Goal: Find contact information: Find contact information

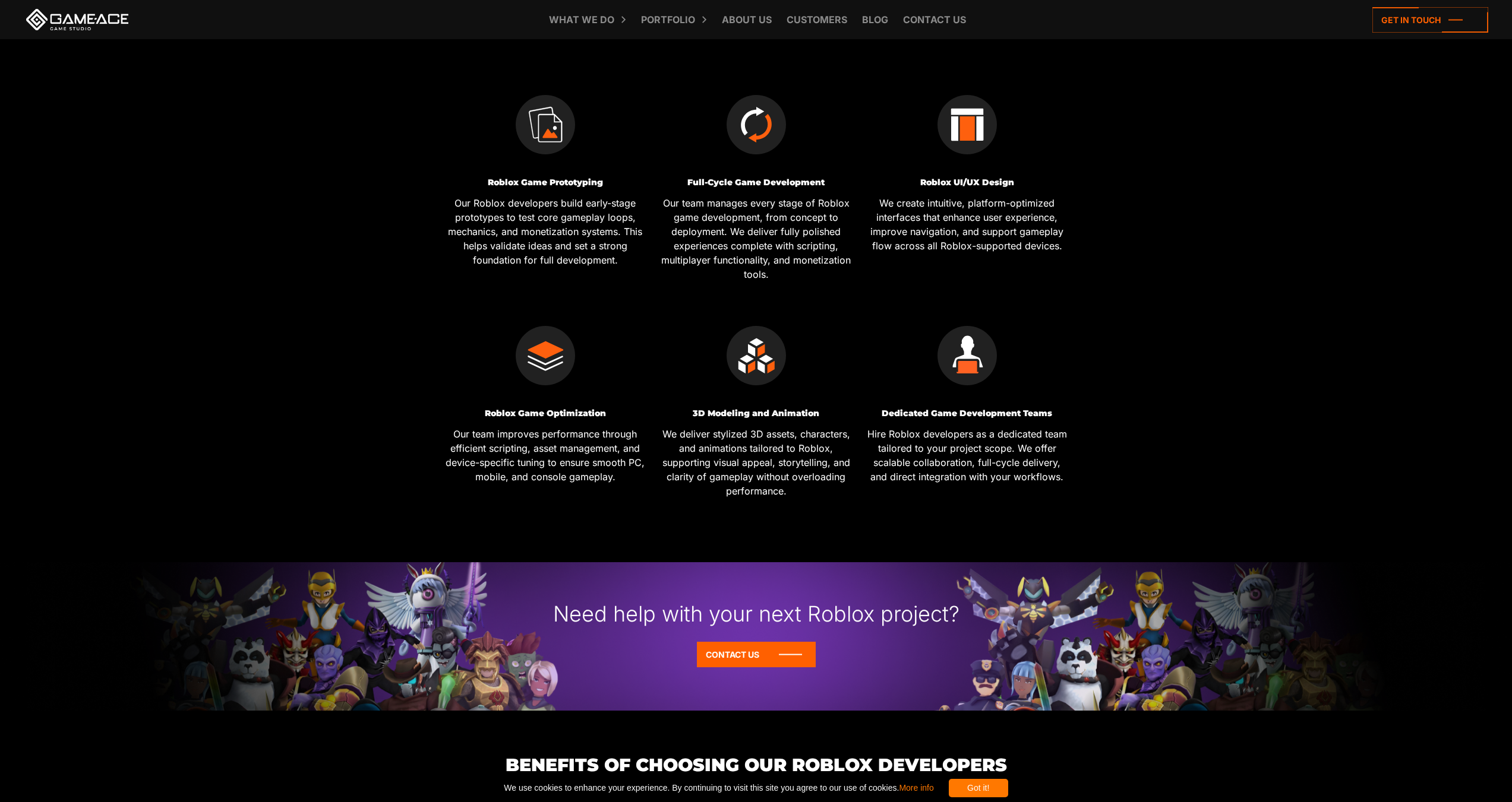
scroll to position [293, 0]
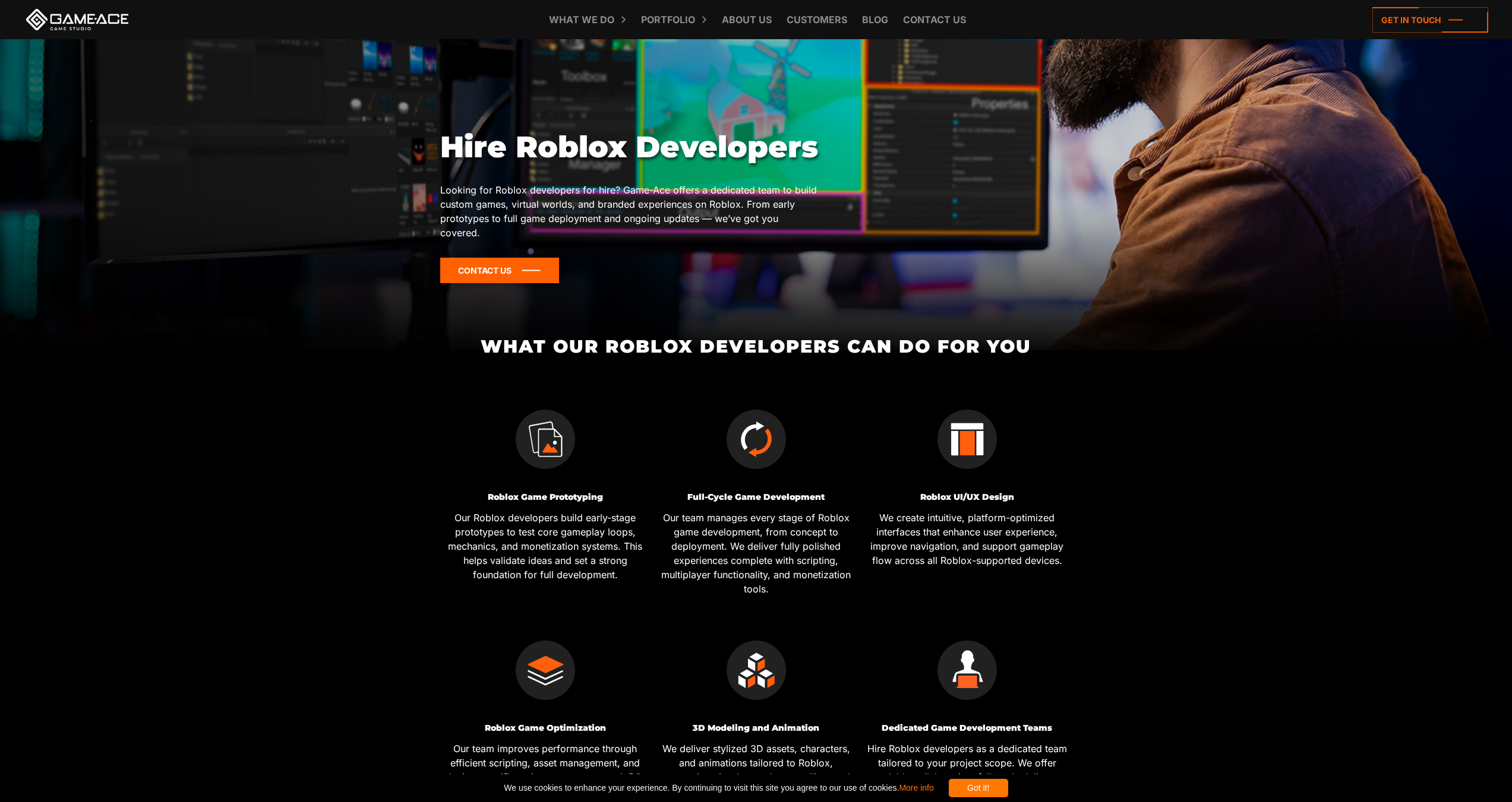
click at [518, 268] on icon at bounding box center [499, 271] width 119 height 26
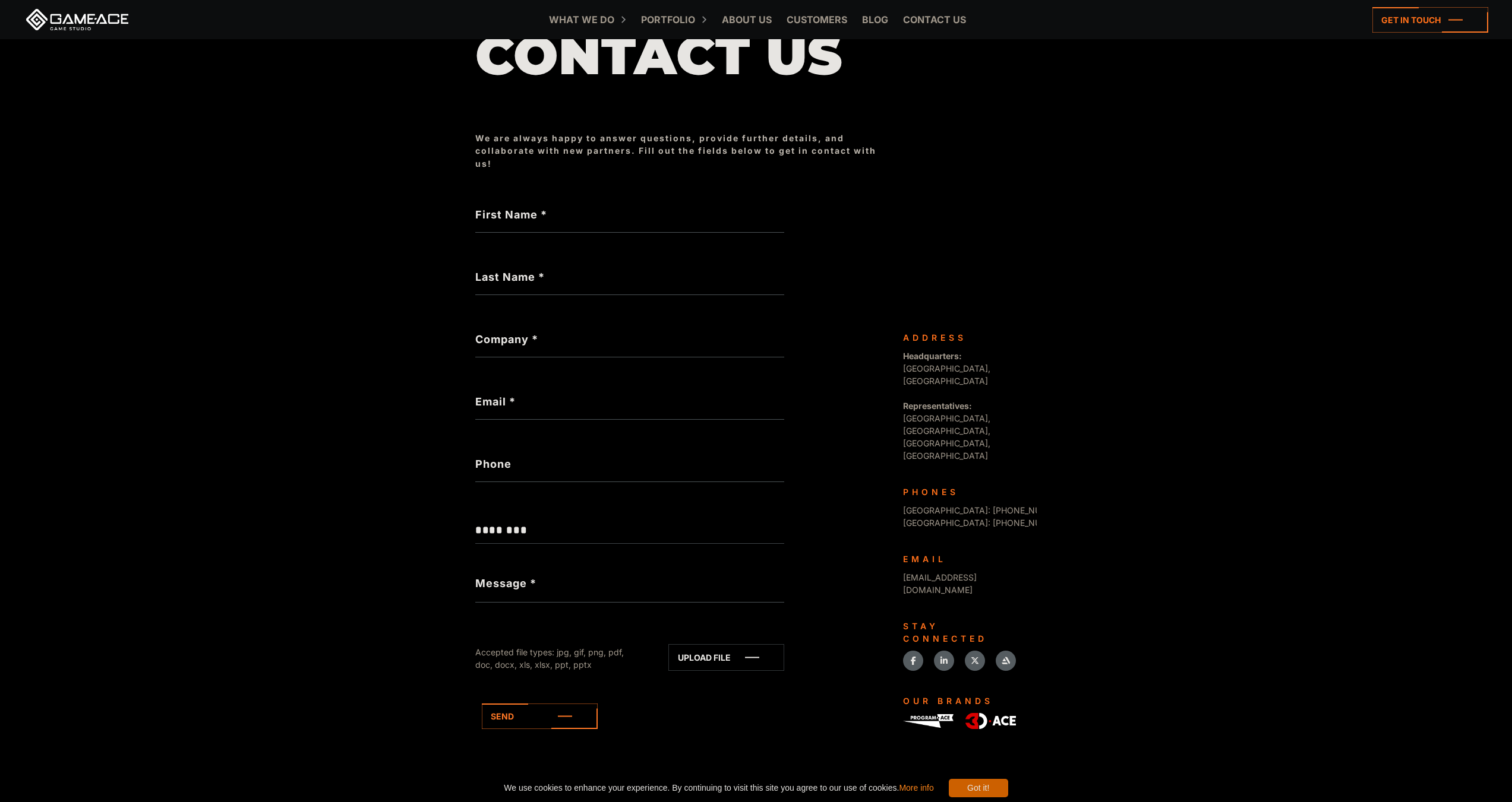
scroll to position [137, 0]
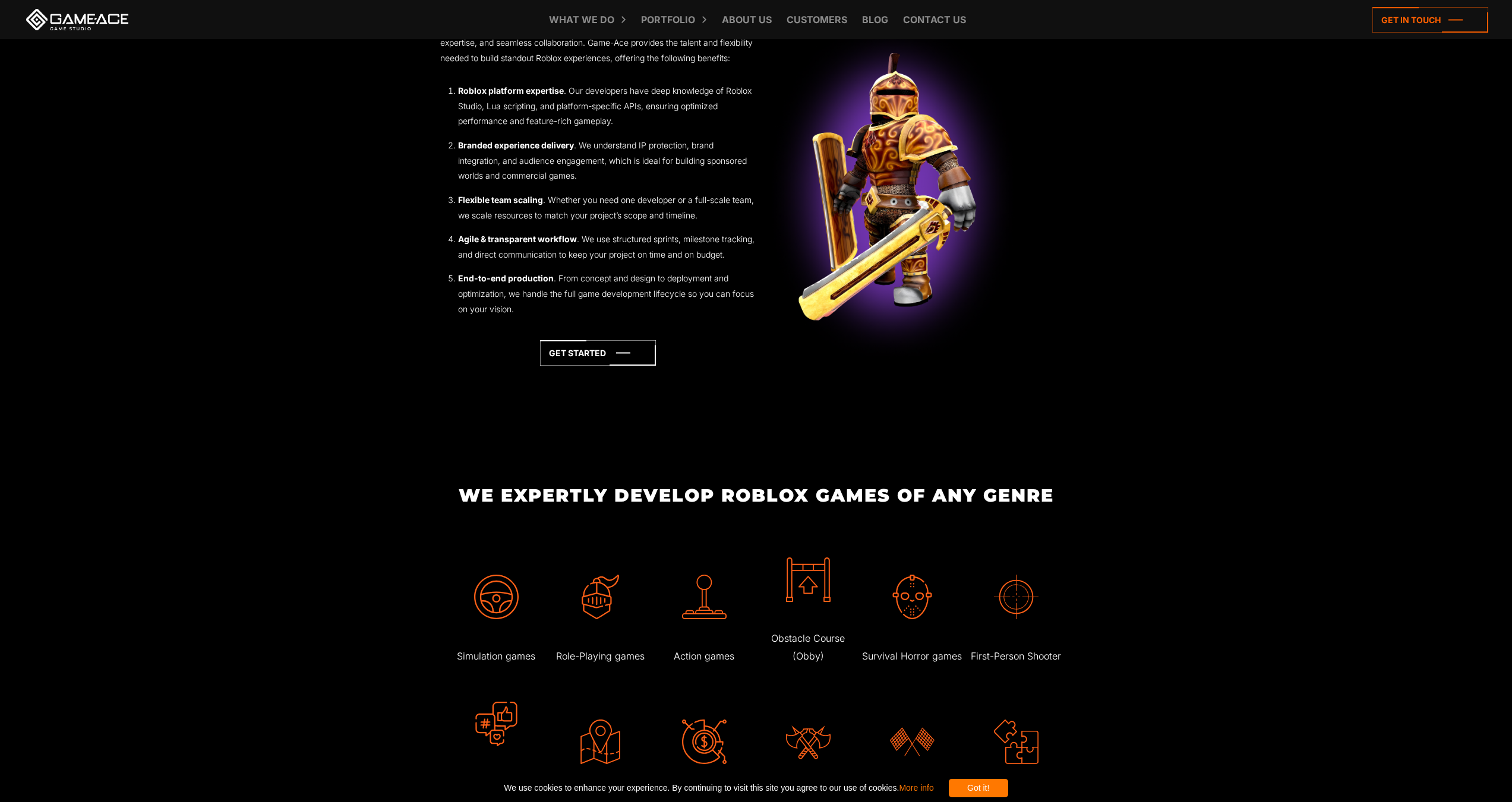
scroll to position [1422, 0]
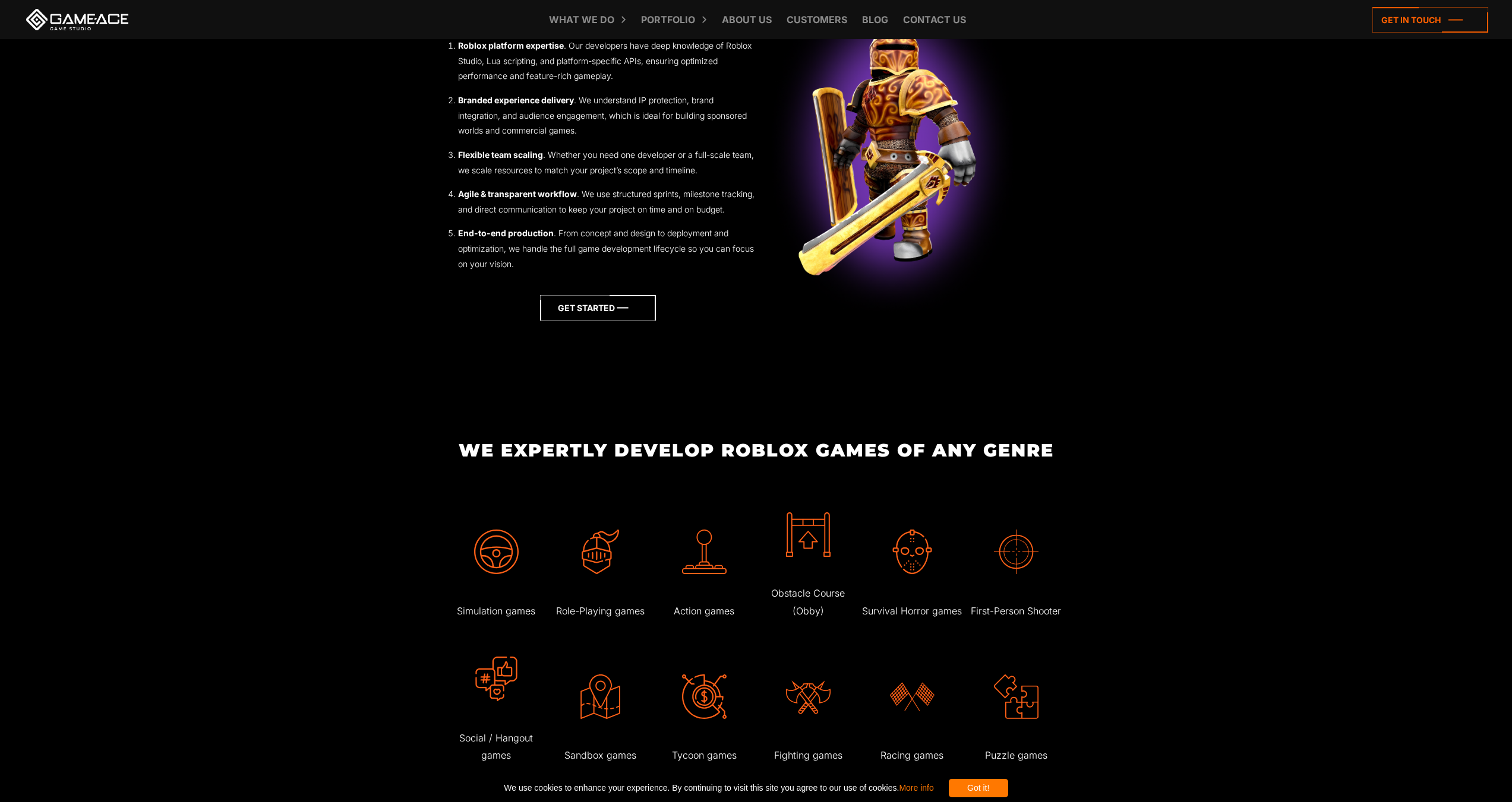
click at [610, 316] on icon at bounding box center [597, 308] width 116 height 26
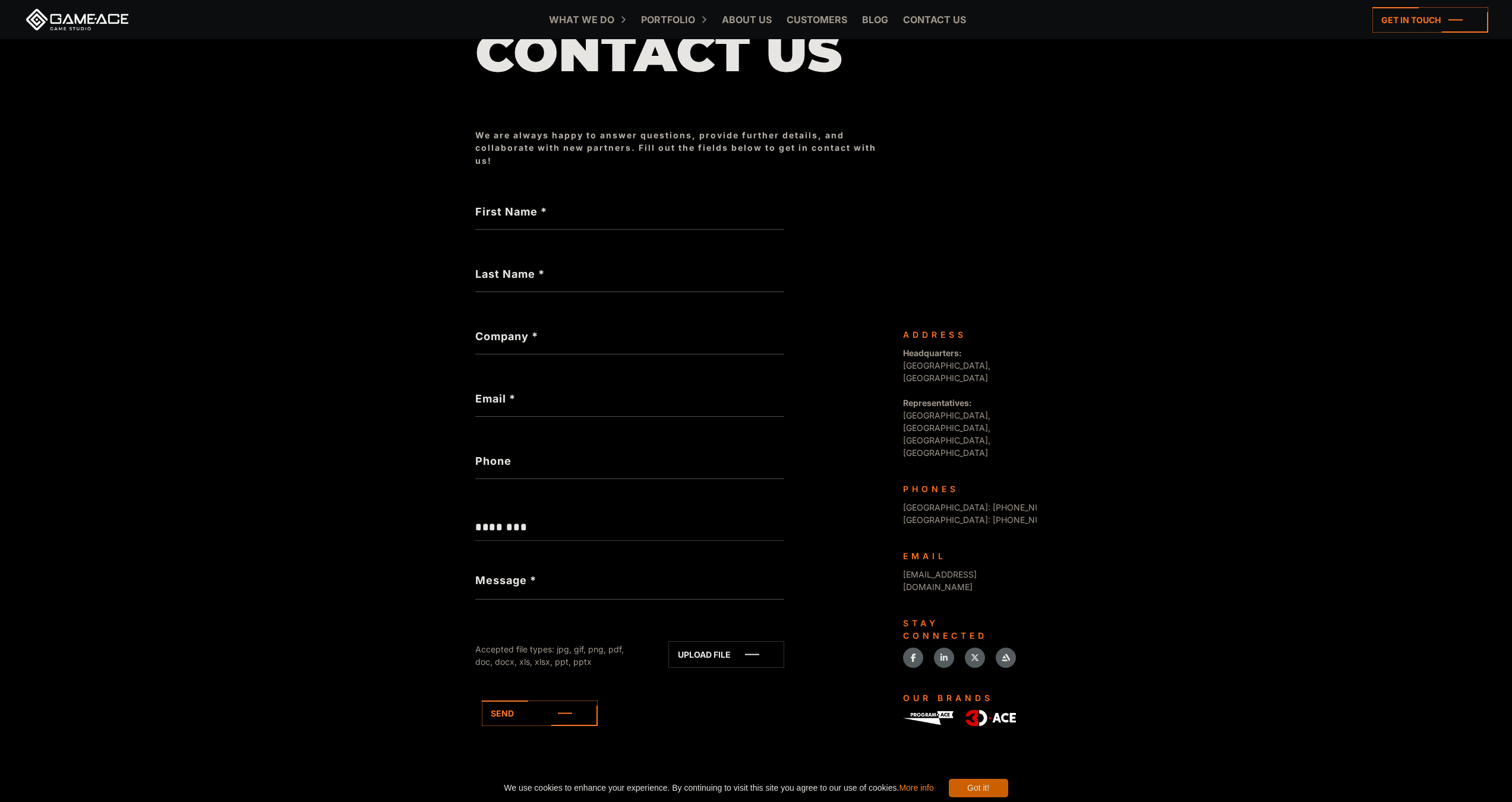
scroll to position [137, 0]
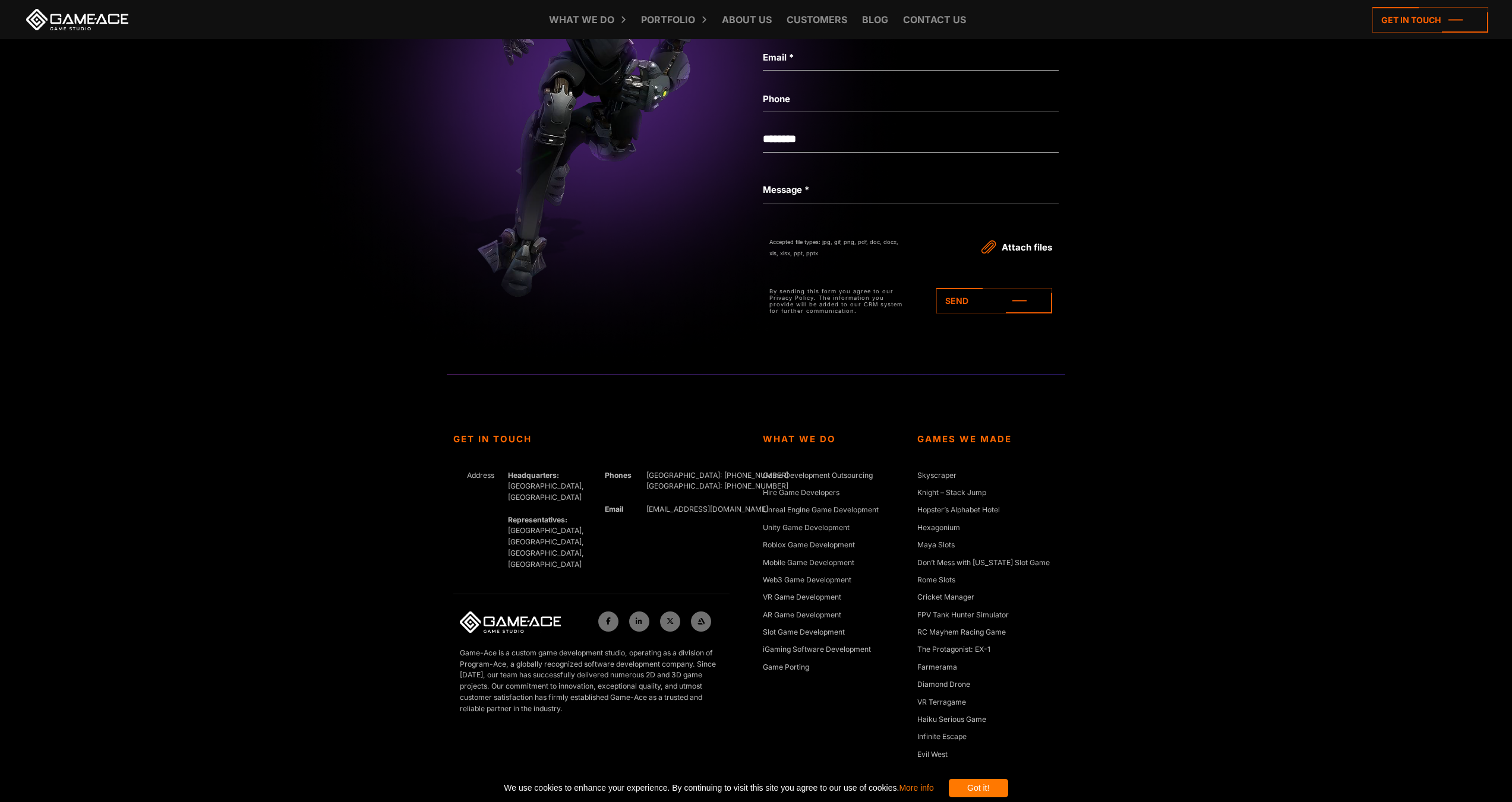
scroll to position [4017, 0]
